Goal: Check status: Check status

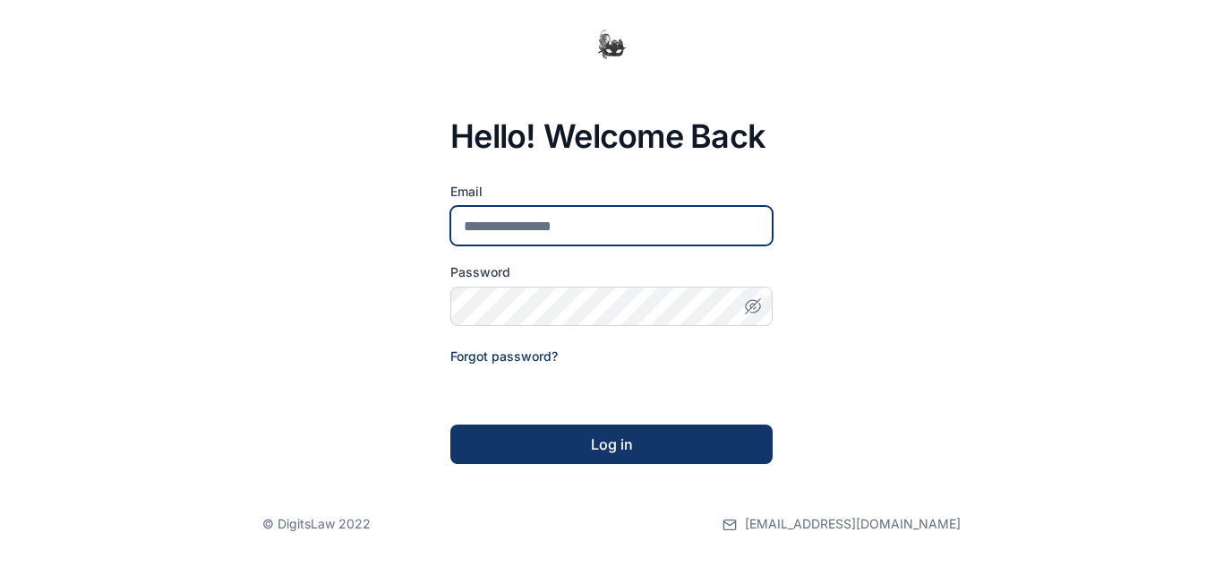
click at [563, 226] on input "email" at bounding box center [611, 225] width 322 height 39
type input "**********"
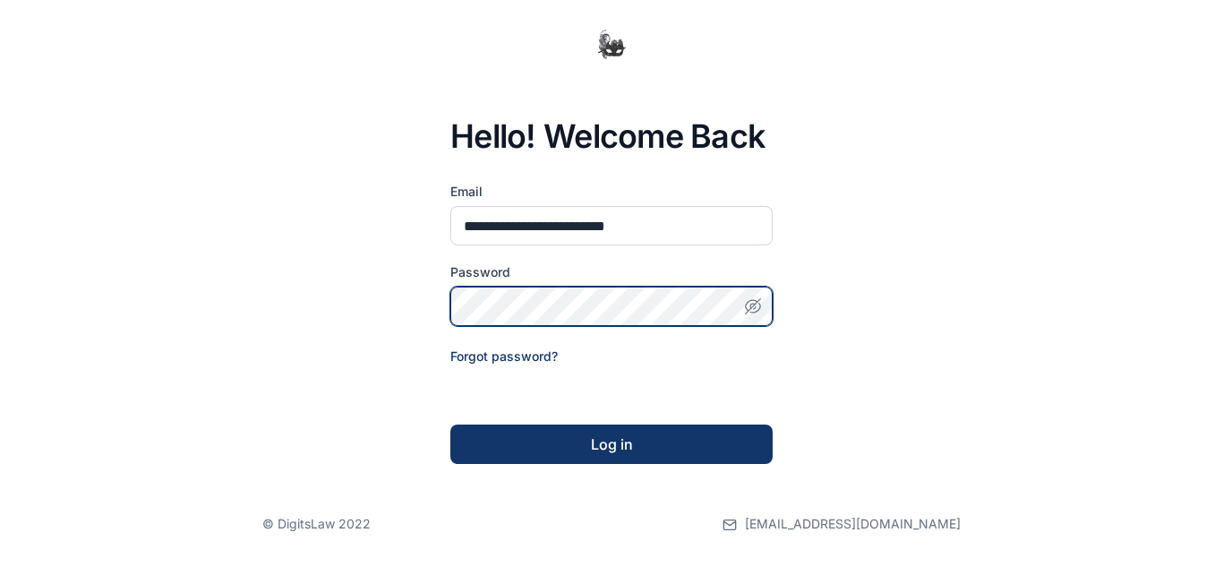
click at [450, 424] on button "Log in" at bounding box center [611, 443] width 322 height 39
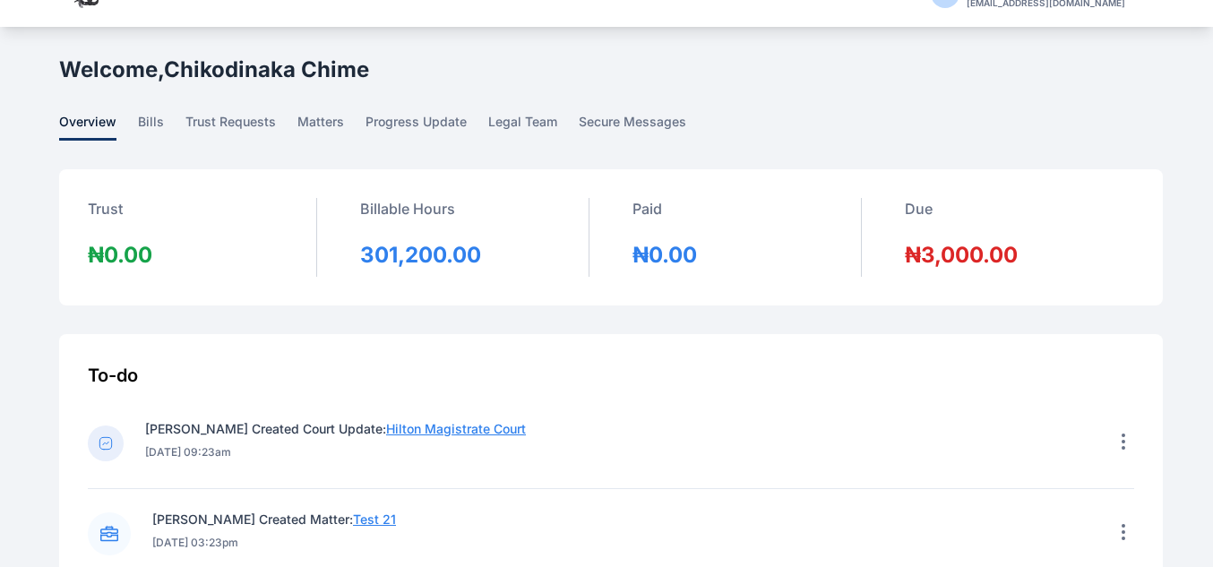
scroll to position [40, 0]
click at [405, 118] on span "progress update" at bounding box center [415, 126] width 101 height 28
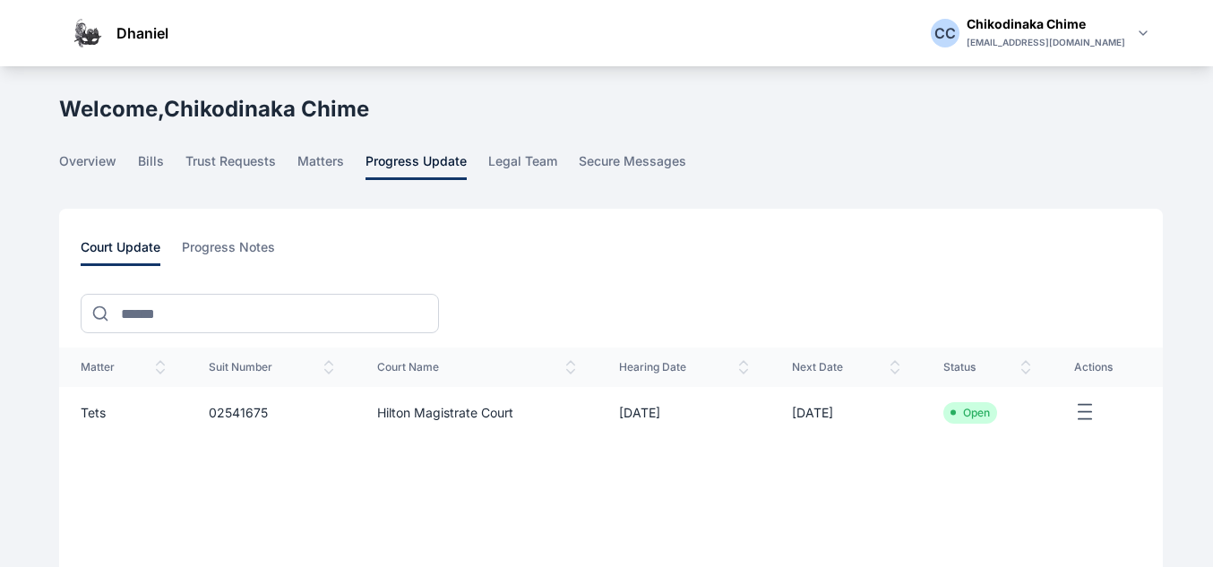
click at [88, 414] on span "Tets" at bounding box center [93, 412] width 25 height 15
